Goal: Find specific page/section

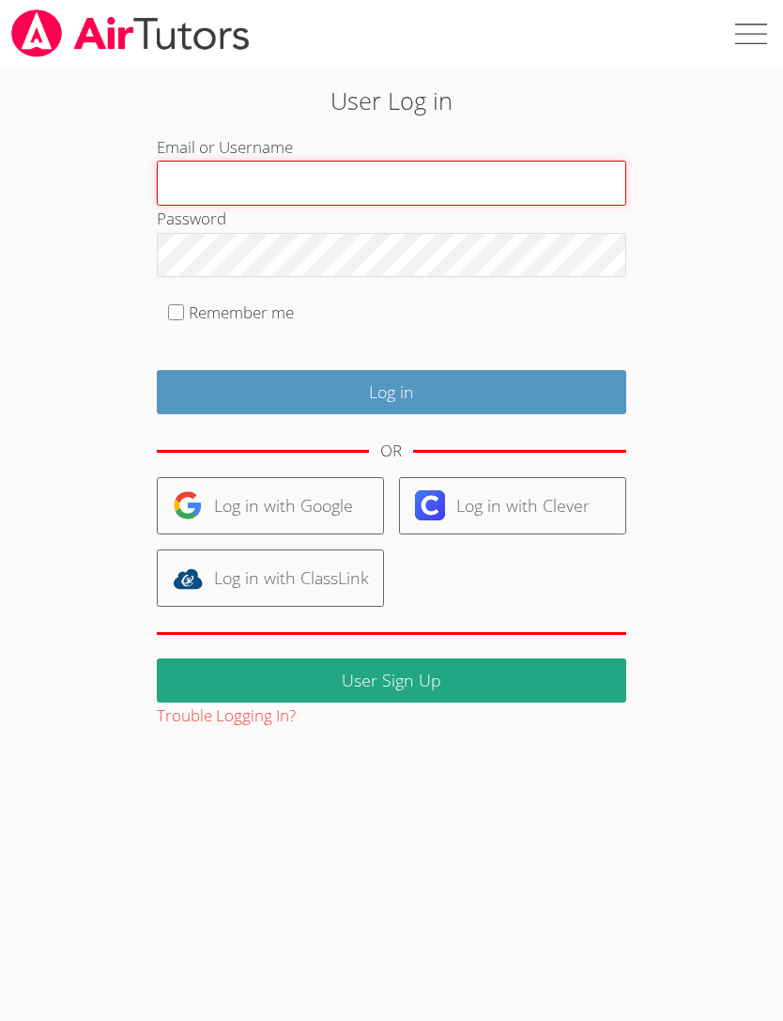
type input "[EMAIL_ADDRESS][DOMAIN_NAME]"
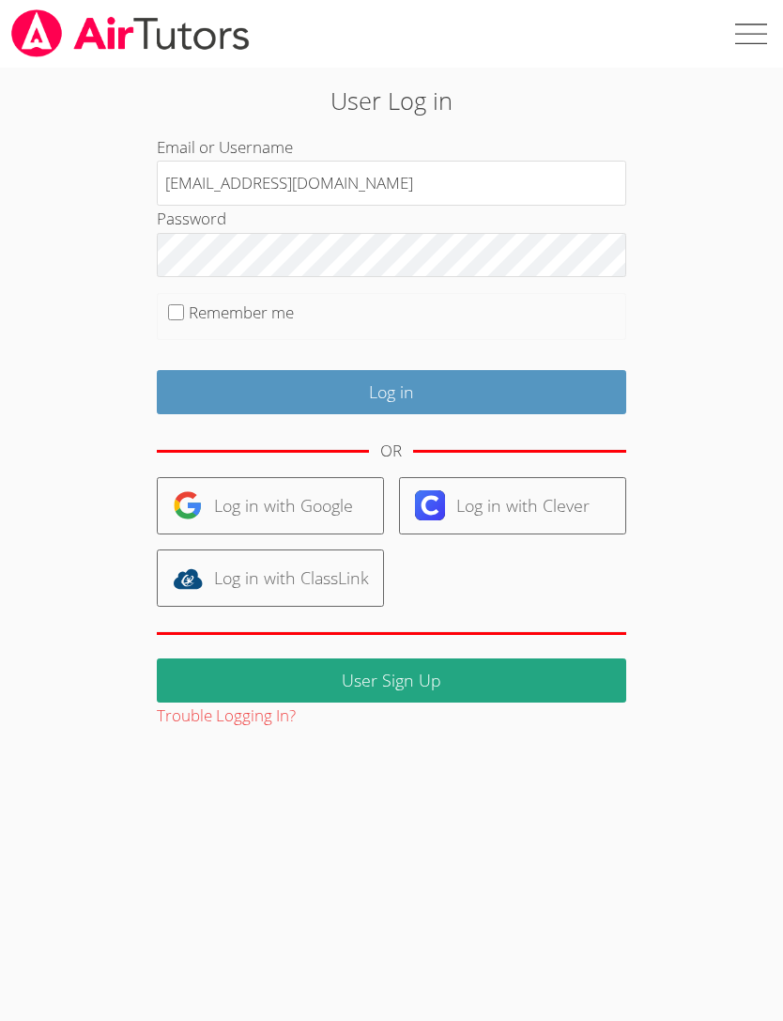
click at [391, 389] on input "Log in" at bounding box center [392, 392] width 470 height 44
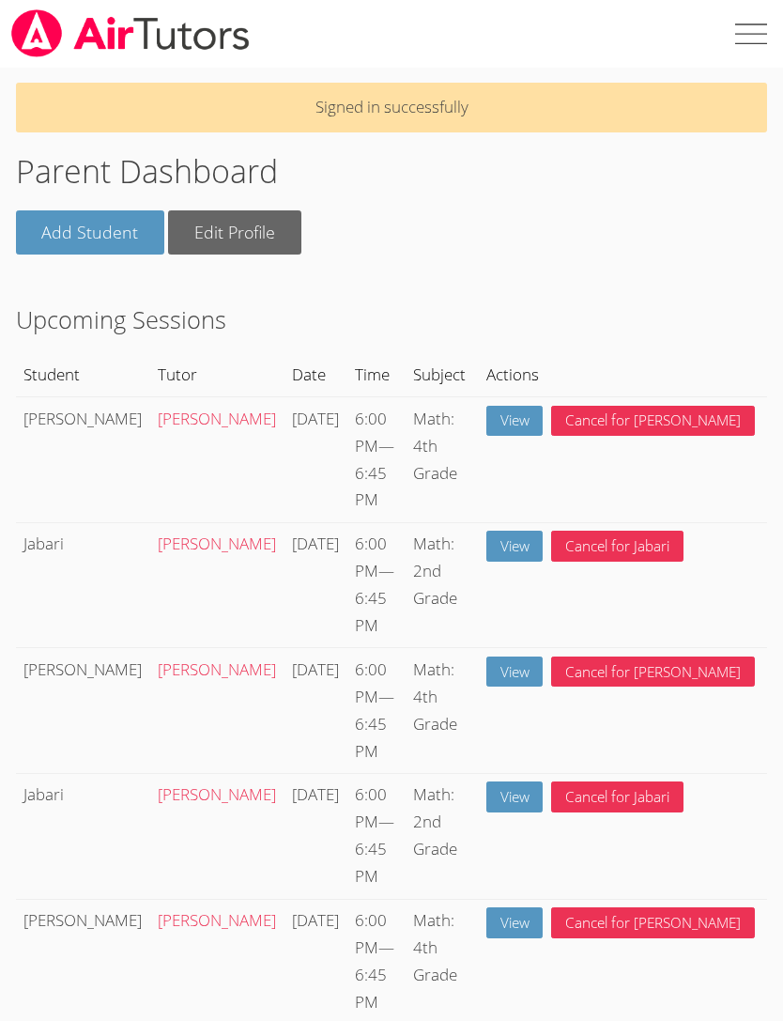
click at [753, 32] on label at bounding box center [750, 34] width 68 height 68
click at [753, 32] on input "checkbox" at bounding box center [750, 34] width 68 height 68
checkbox input "true"
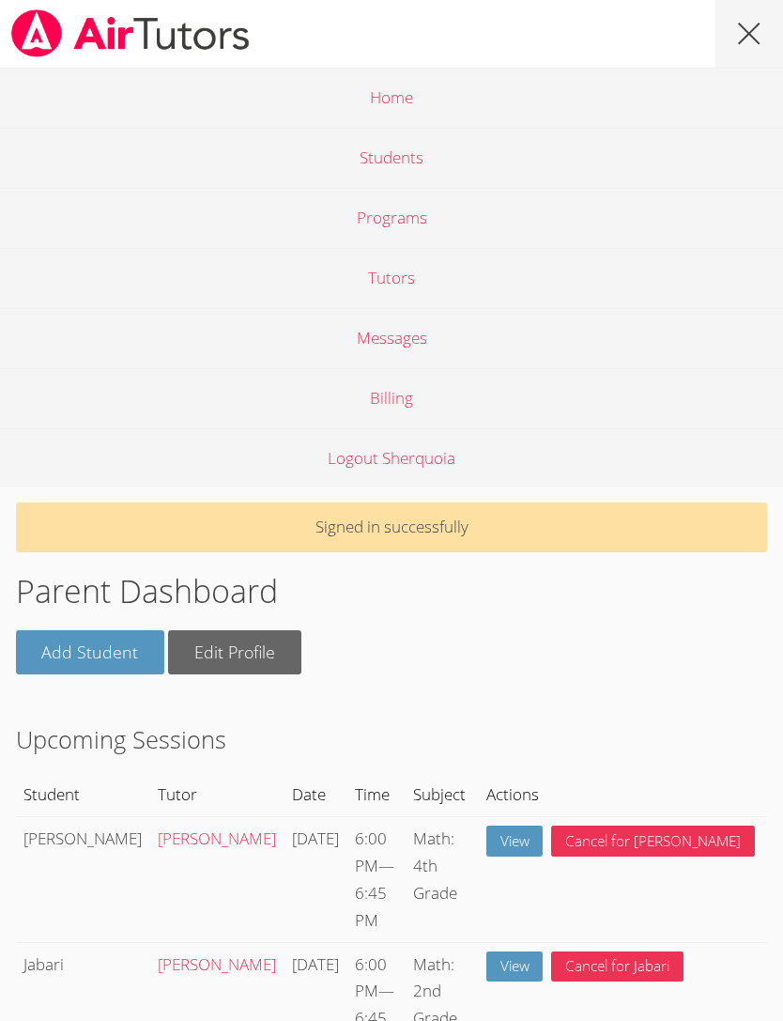
click at [403, 163] on link "Students" at bounding box center [391, 158] width 783 height 60
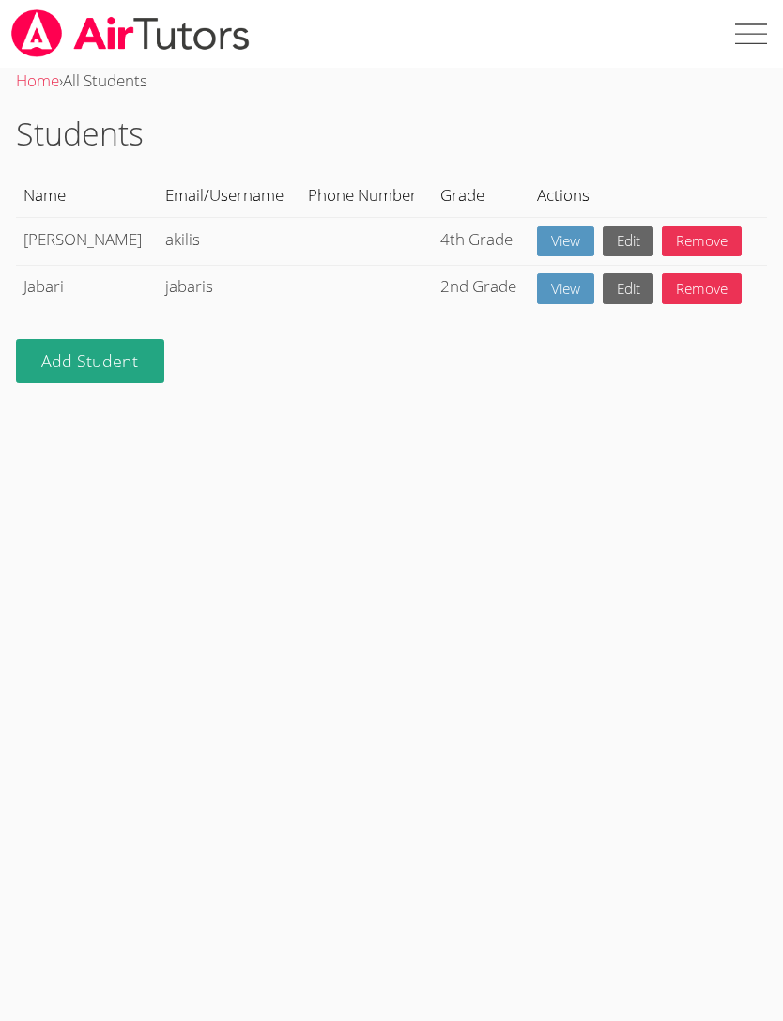
click at [745, 46] on label at bounding box center [750, 34] width 68 height 68
click at [745, 46] on input "checkbox" at bounding box center [750, 34] width 68 height 68
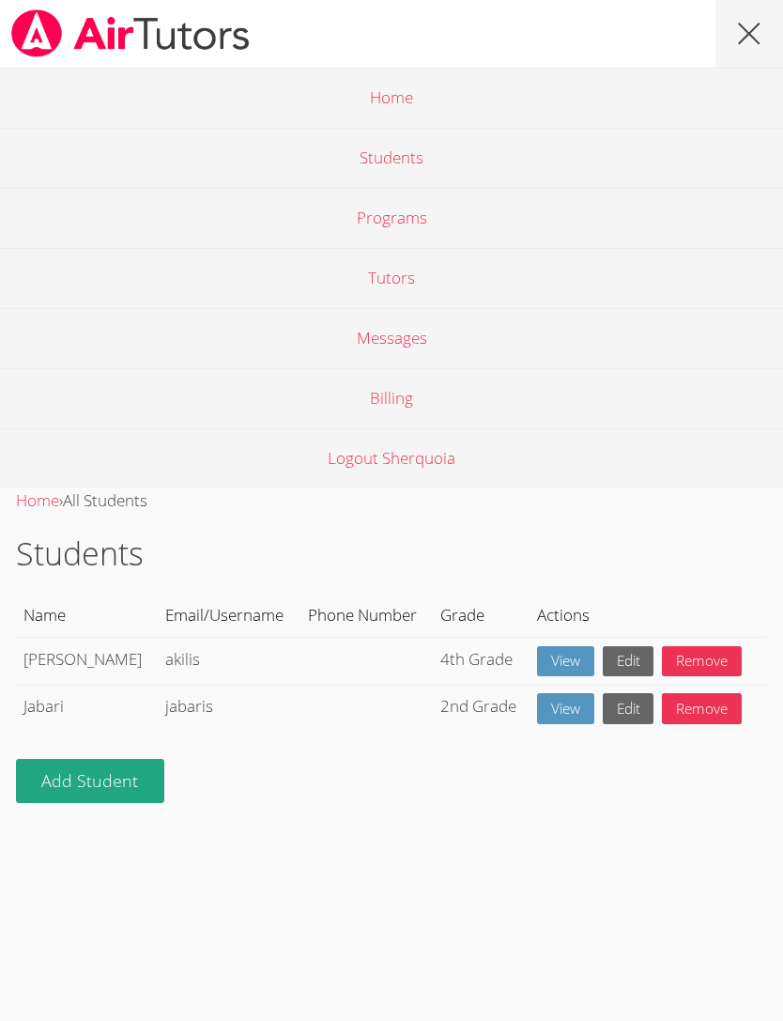
click at [751, 30] on label at bounding box center [750, 34] width 68 height 68
click at [751, 30] on input "checkbox" at bounding box center [750, 34] width 68 height 68
checkbox input "false"
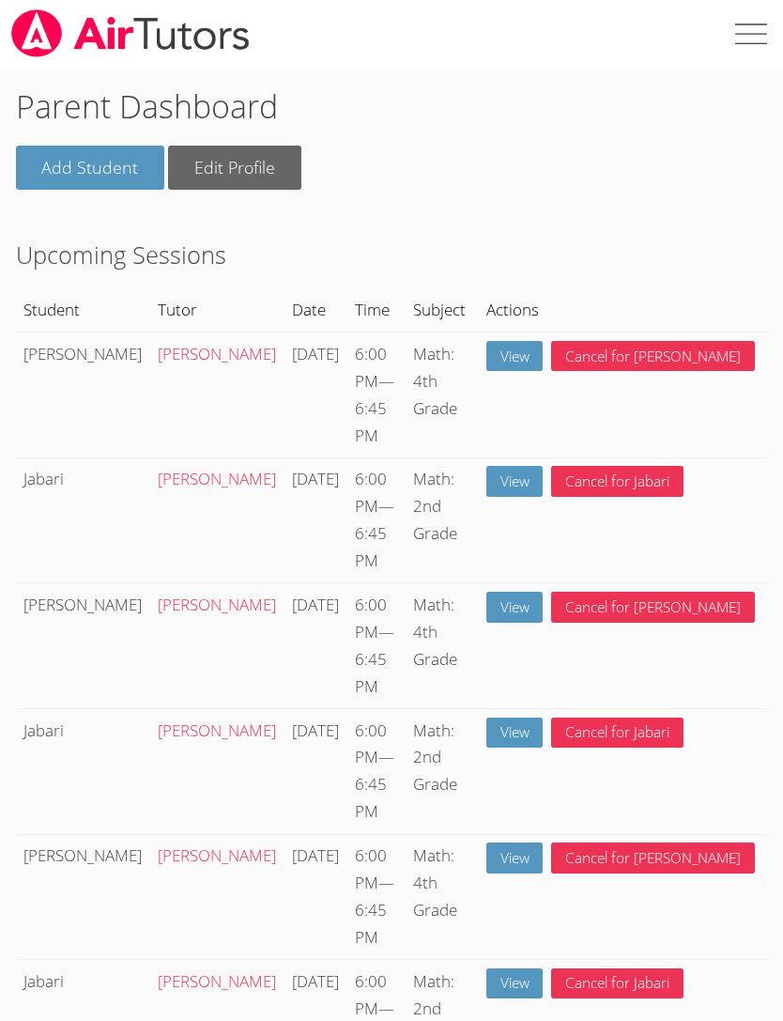
scroll to position [16, 0]
